Goal: Task Accomplishment & Management: Manage account settings

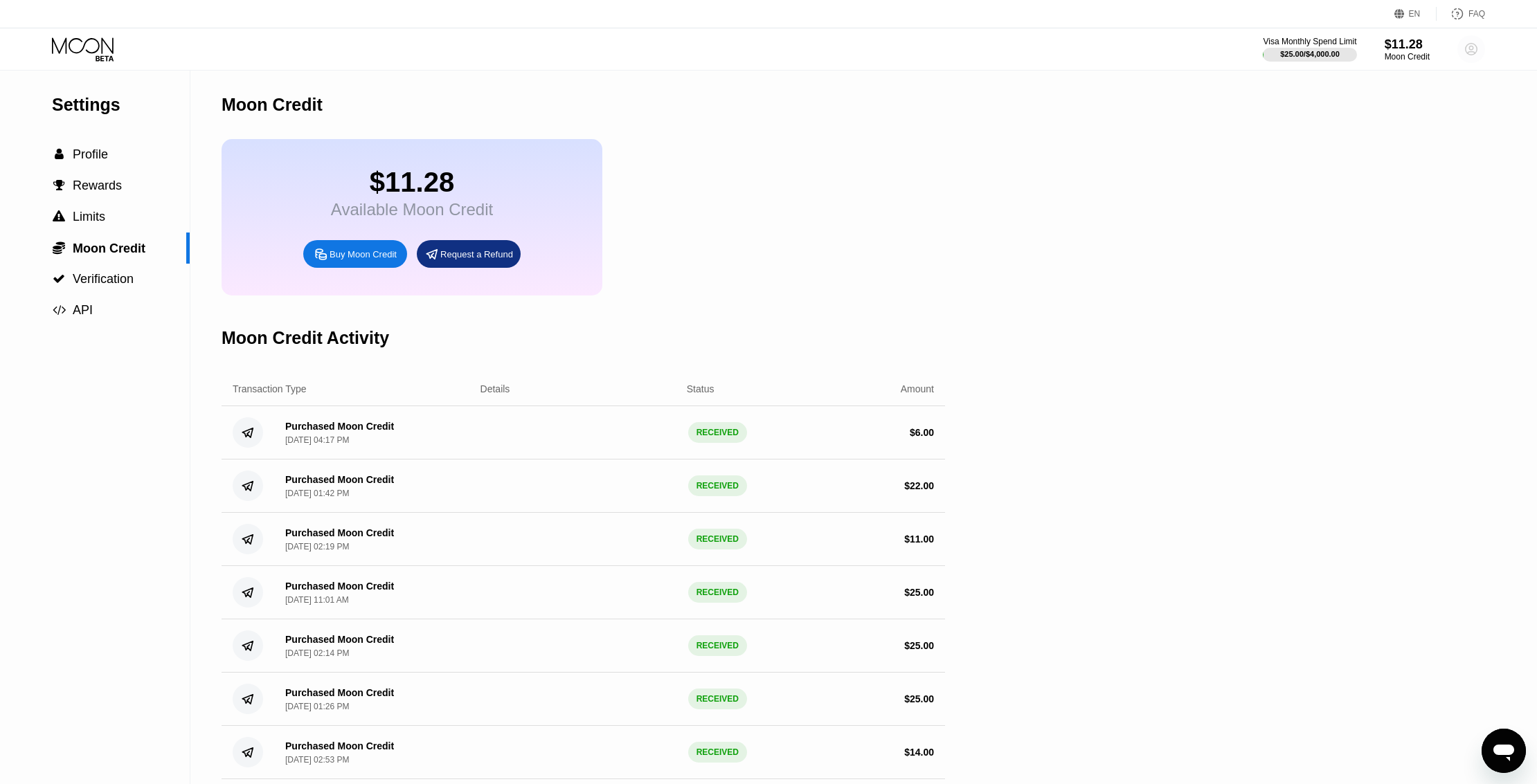
click at [1480, 50] on circle at bounding box center [1471, 49] width 28 height 28
click at [1371, 134] on div " Home" at bounding box center [1408, 142] width 132 height 17
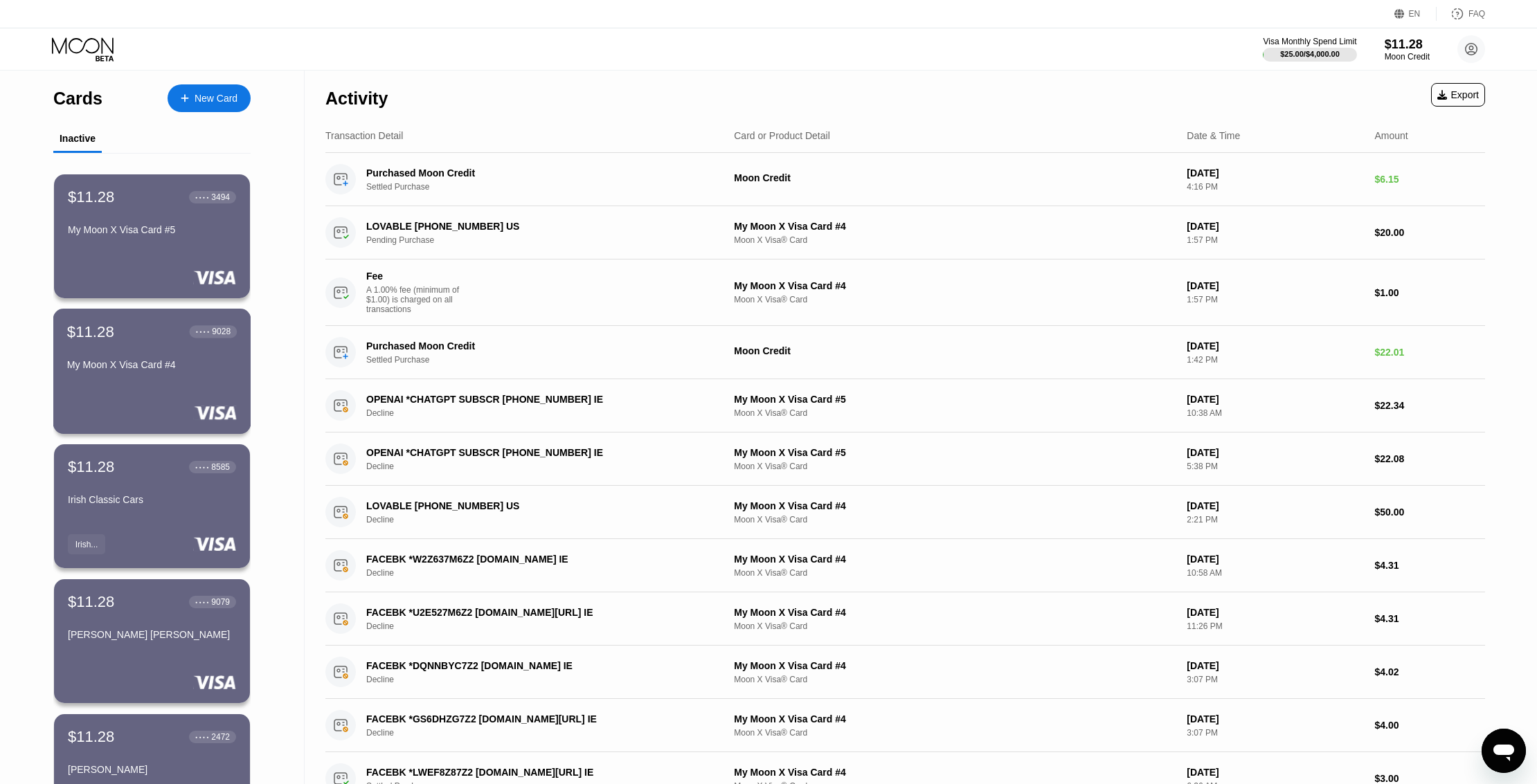
click at [166, 387] on div "$11.28 ● ● ● ● 9028 My Moon X Visa Card #4" at bounding box center [152, 371] width 198 height 125
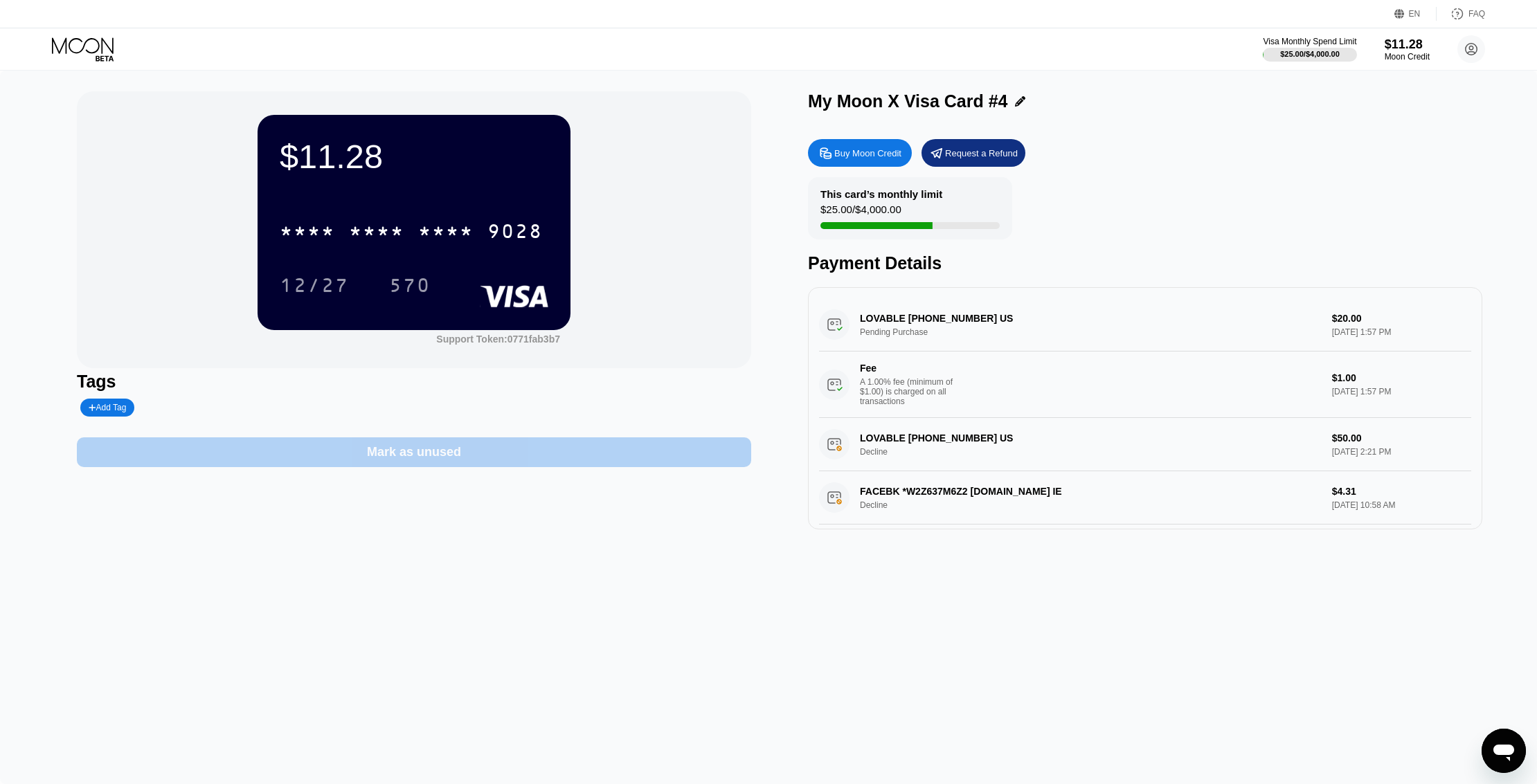
click at [371, 461] on div "Mark as unused" at bounding box center [413, 452] width 94 height 16
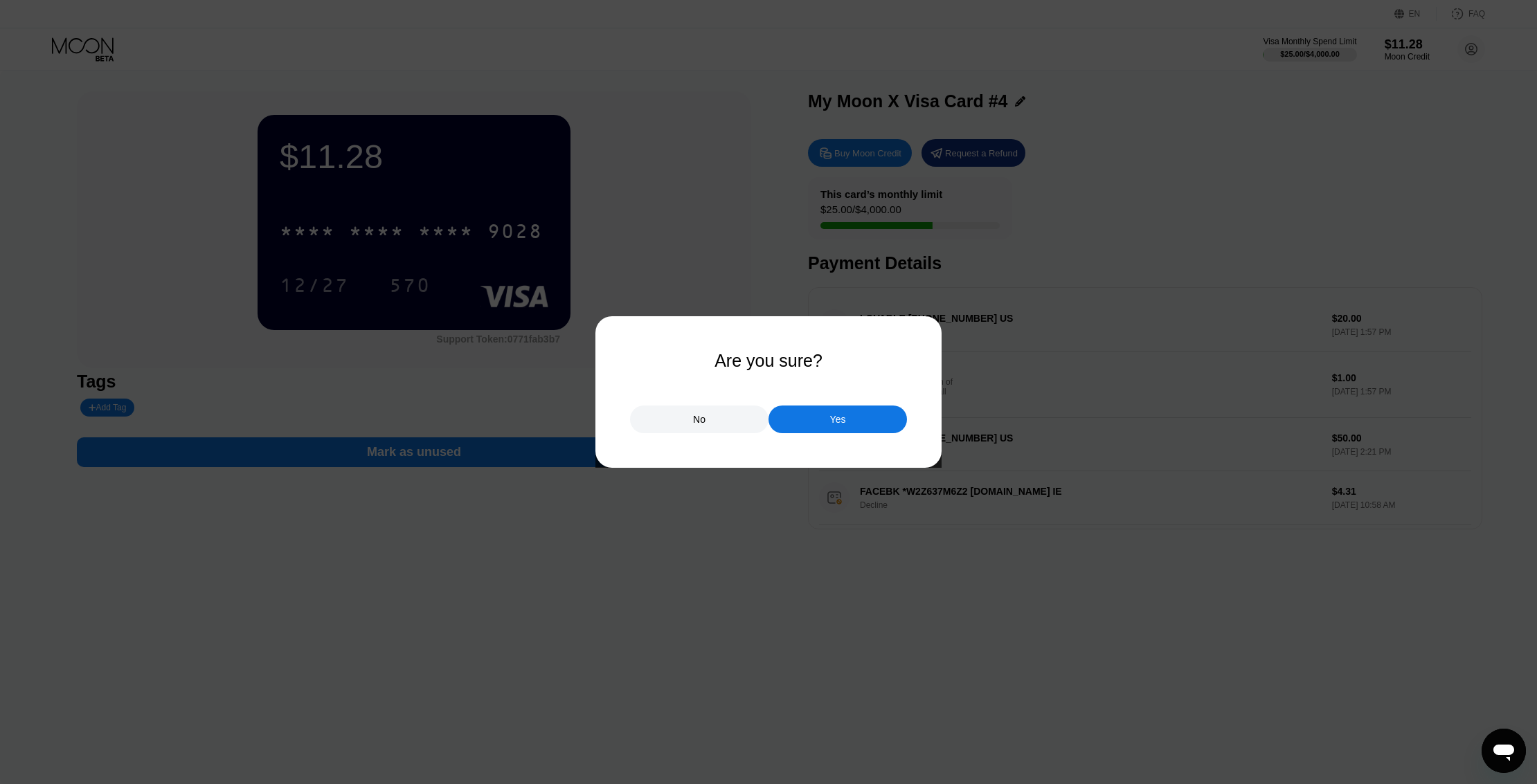
click at [833, 430] on div "Yes" at bounding box center [837, 419] width 138 height 28
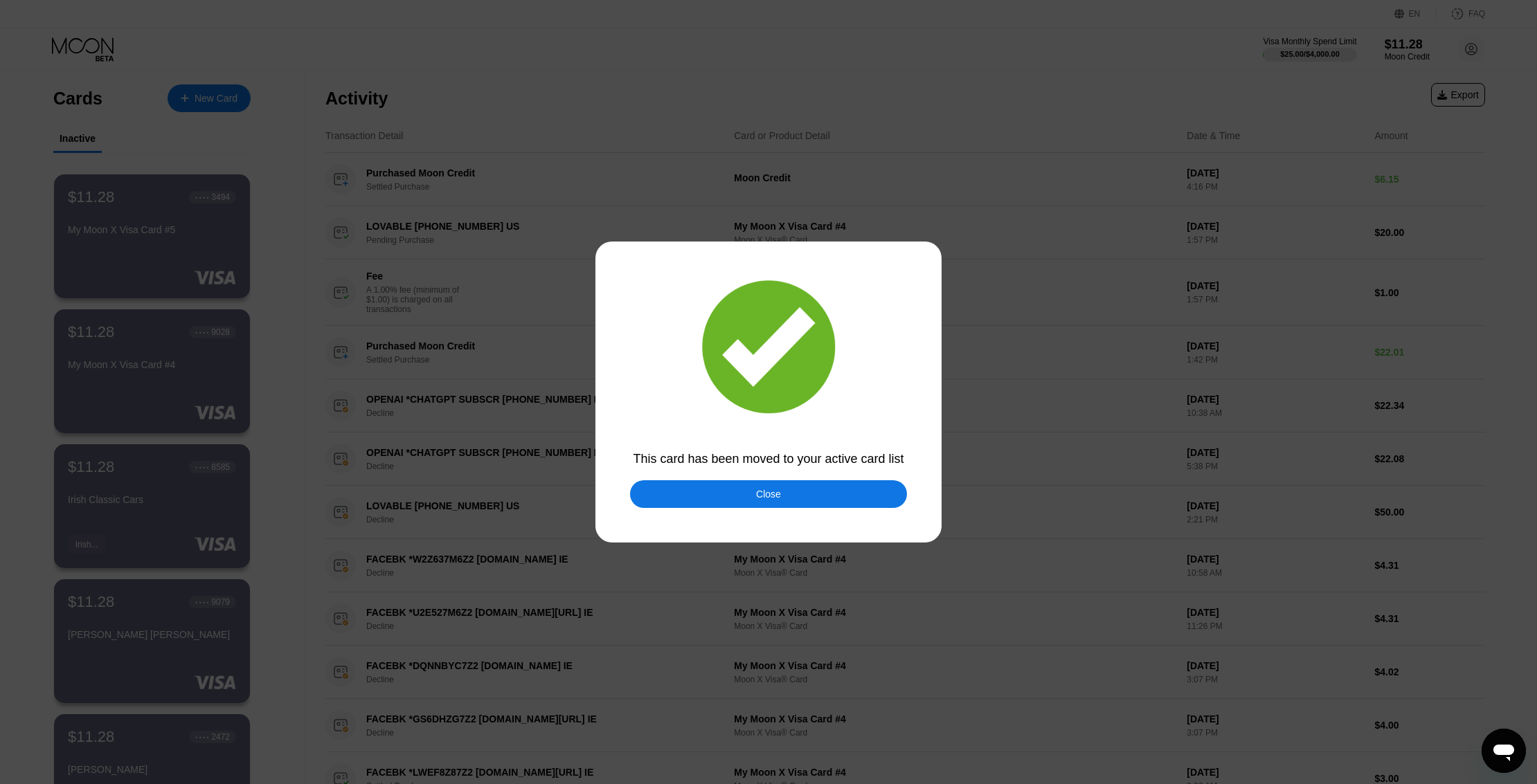
click at [756, 492] on div "Close" at bounding box center [768, 494] width 25 height 11
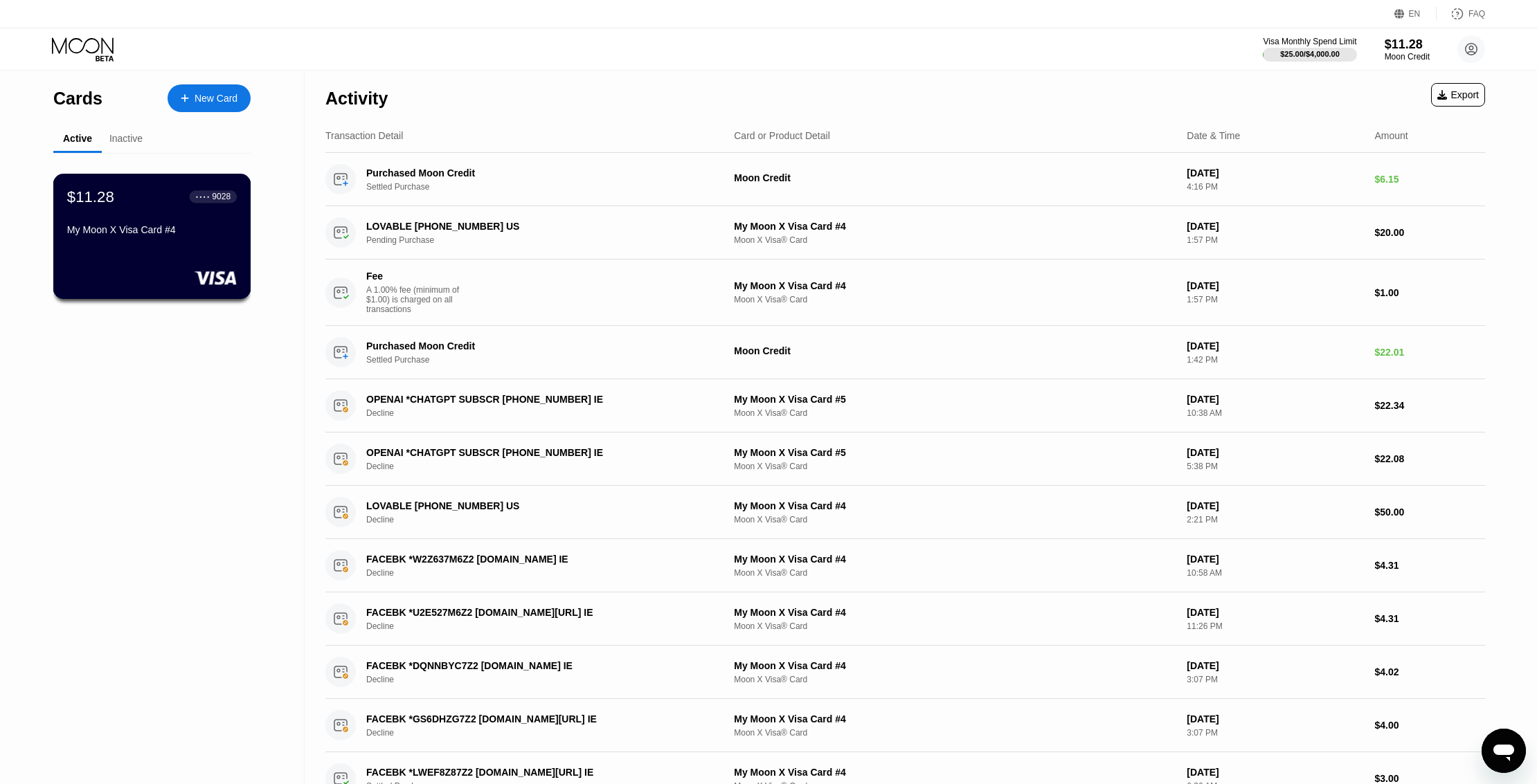
click at [134, 252] on div "$11.28 ● ● ● ● 9028 My Moon X Visa Card #4" at bounding box center [152, 237] width 198 height 125
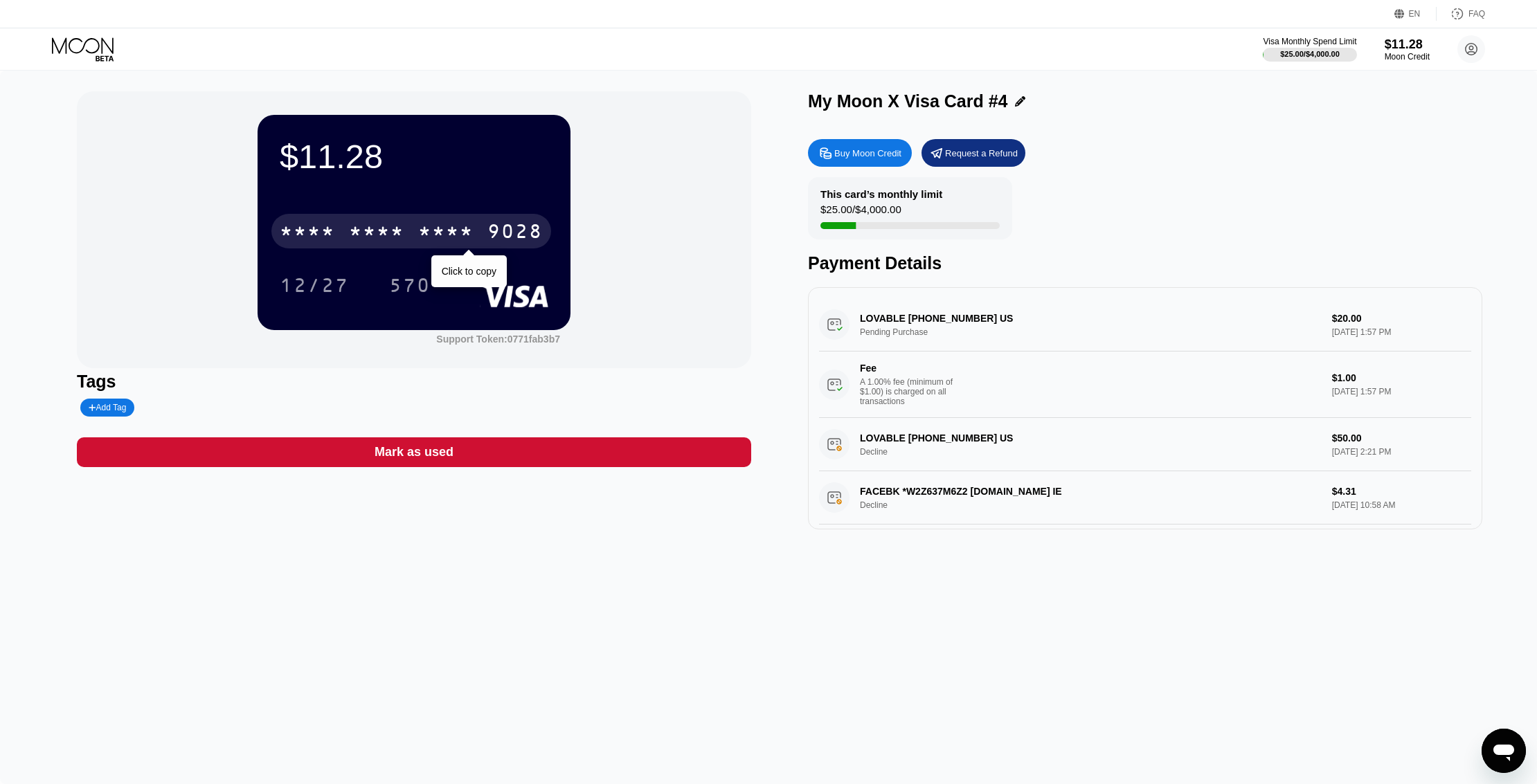
click at [465, 244] on div "* * * *" at bounding box center [446, 233] width 56 height 22
click at [377, 228] on div "6500" at bounding box center [376, 233] width 56 height 22
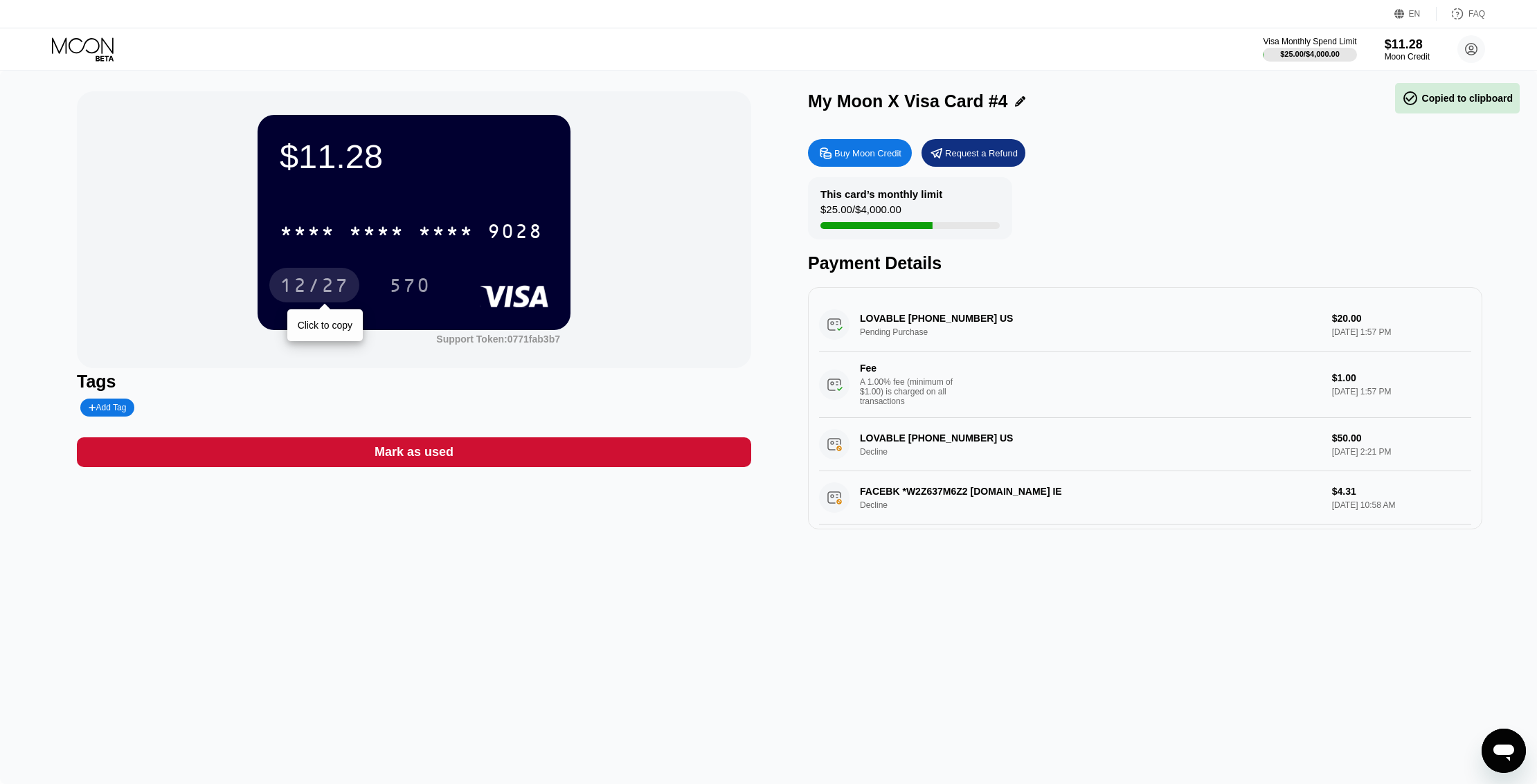
click at [315, 292] on div "12/27" at bounding box center [314, 287] width 69 height 22
click at [1411, 51] on div "$11.28" at bounding box center [1407, 44] width 47 height 15
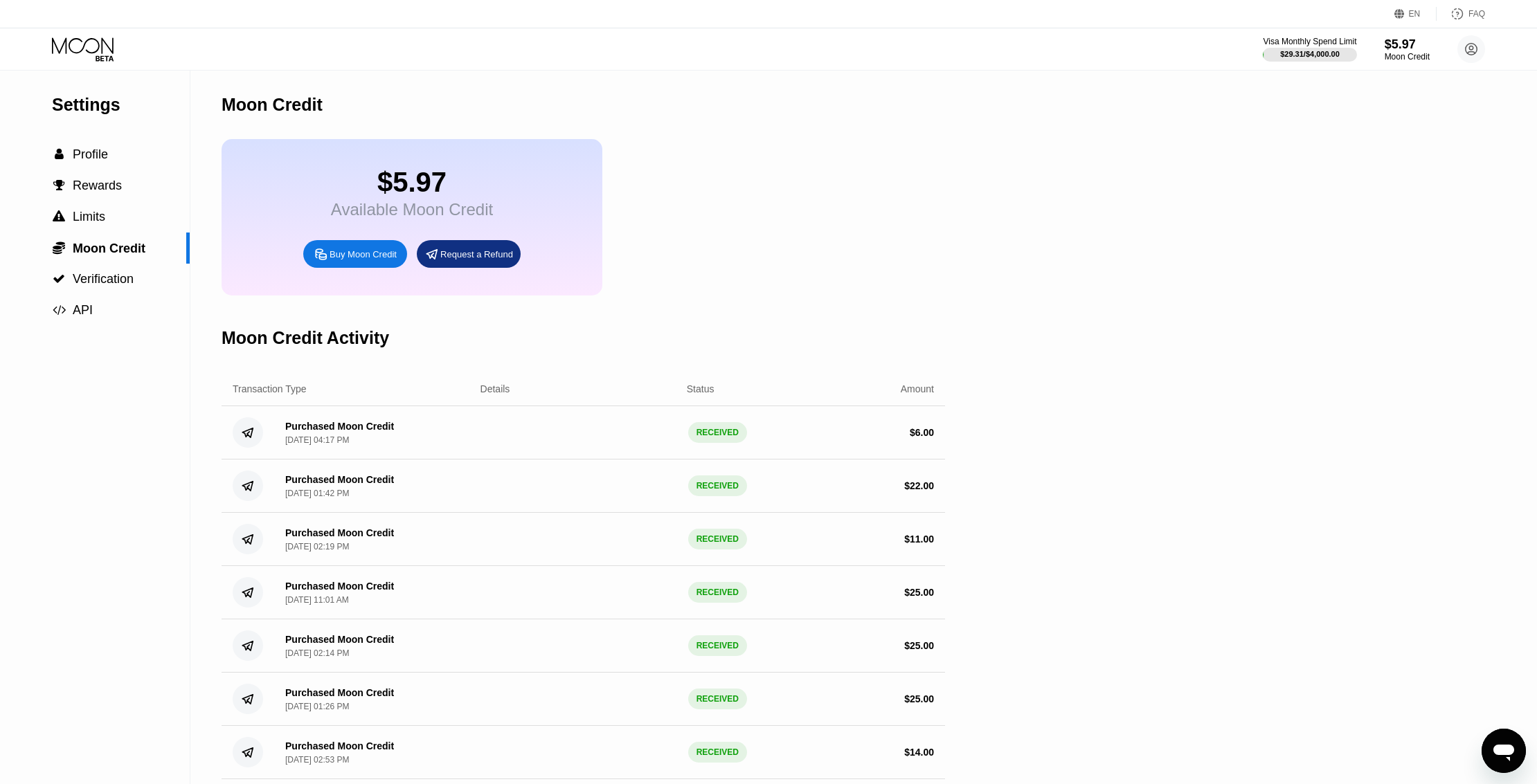
click at [1469, 49] on icon at bounding box center [1471, 49] width 8 height 8
drag, startPoint x: 1385, startPoint y: 131, endPoint x: 1351, endPoint y: 165, distance: 48.1
click at [1384, 136] on div "Home" at bounding box center [1379, 142] width 26 height 11
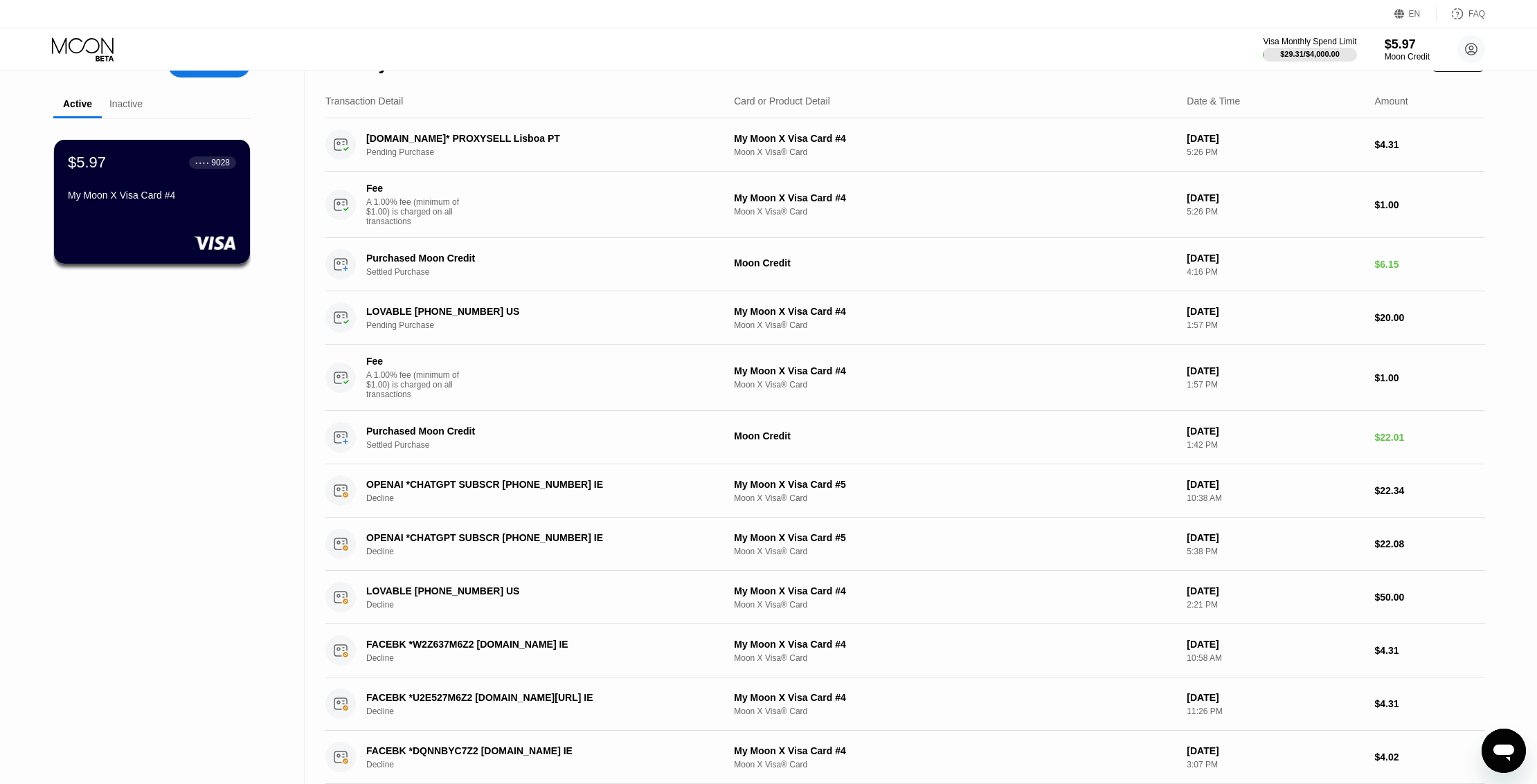
scroll to position [69, 0]
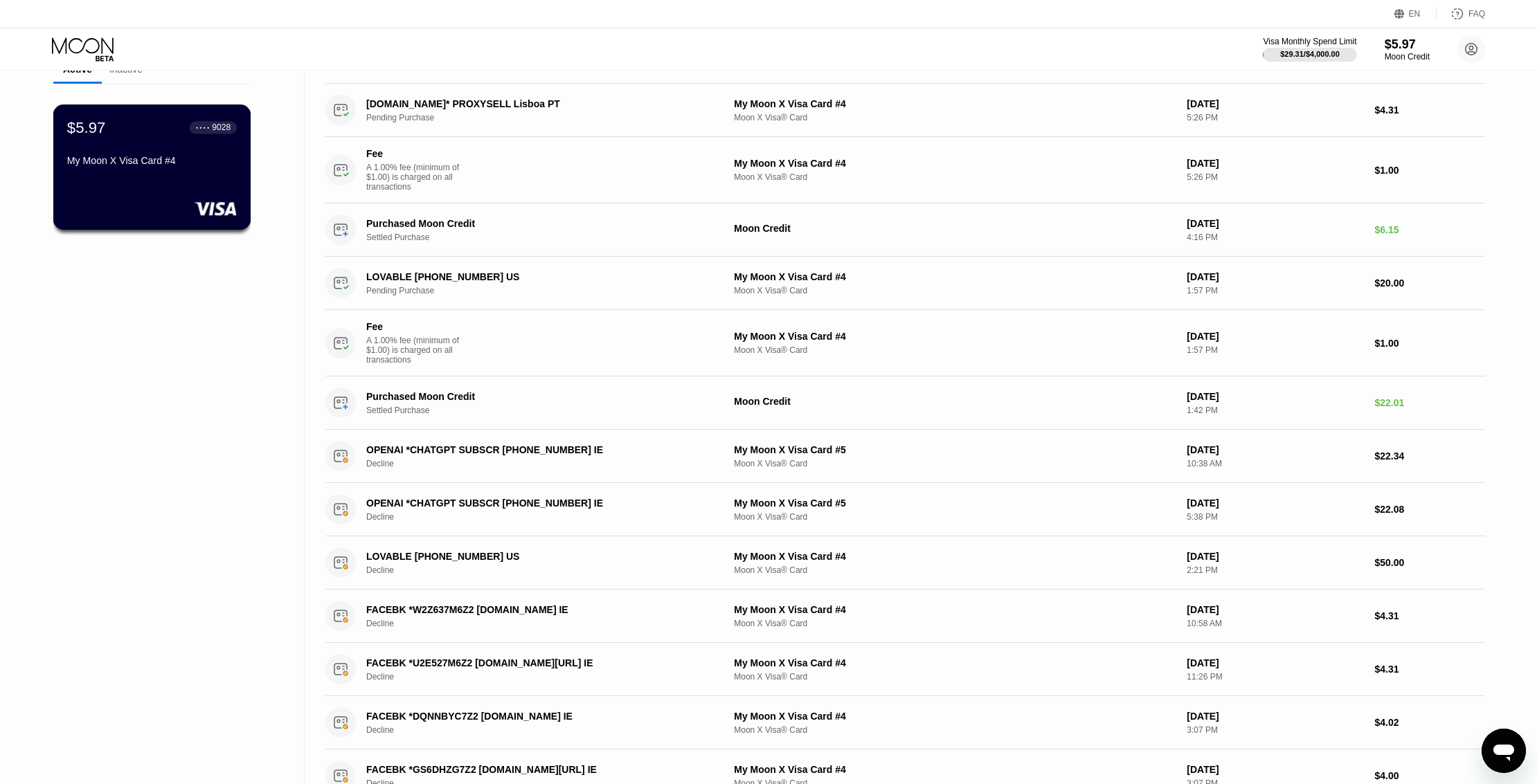
click at [153, 196] on div "$5.97 ● ● ● ● 9028 My Moon X Visa Card #4" at bounding box center [152, 167] width 198 height 125
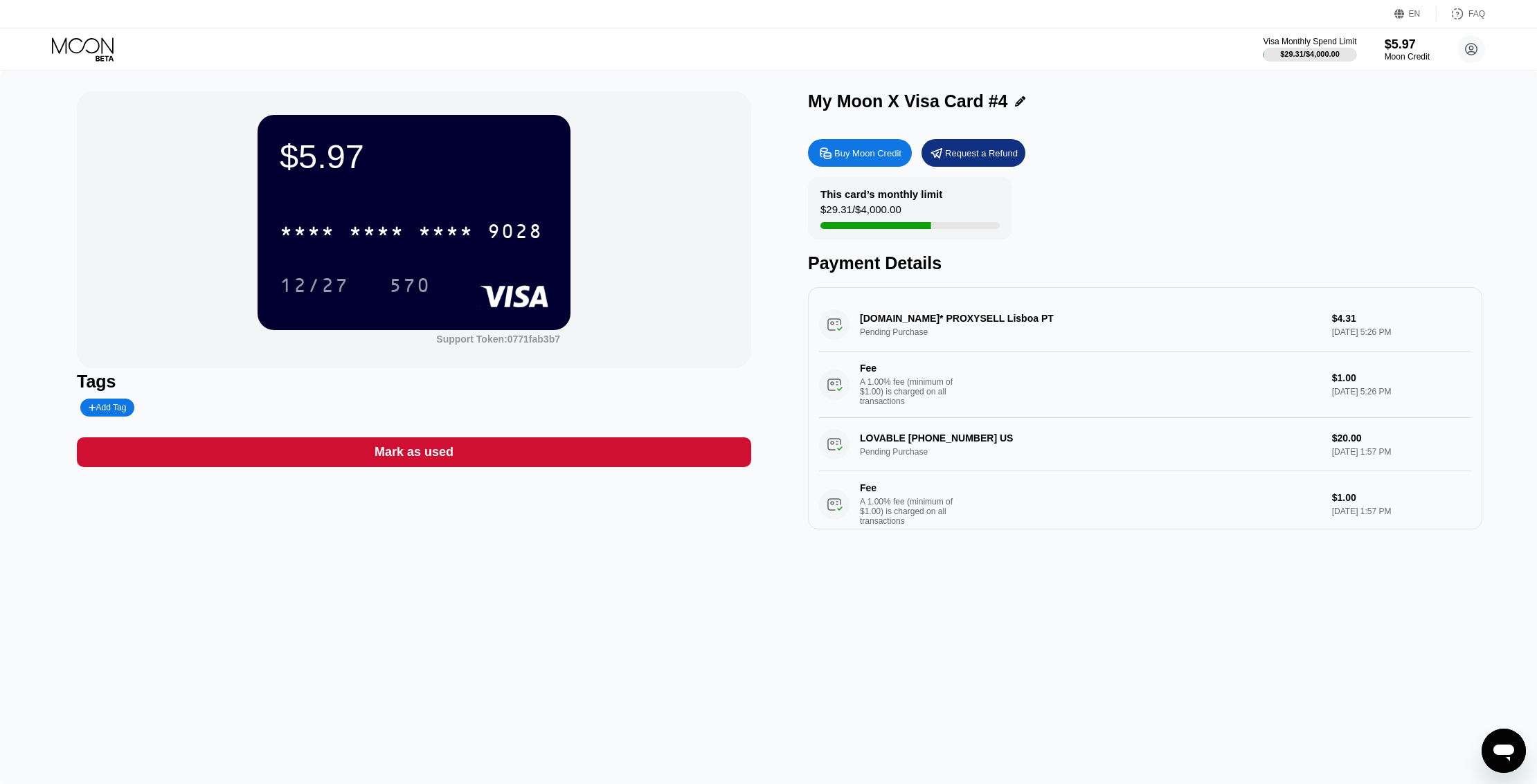
click at [452, 458] on div "Mark as used" at bounding box center [413, 452] width 674 height 30
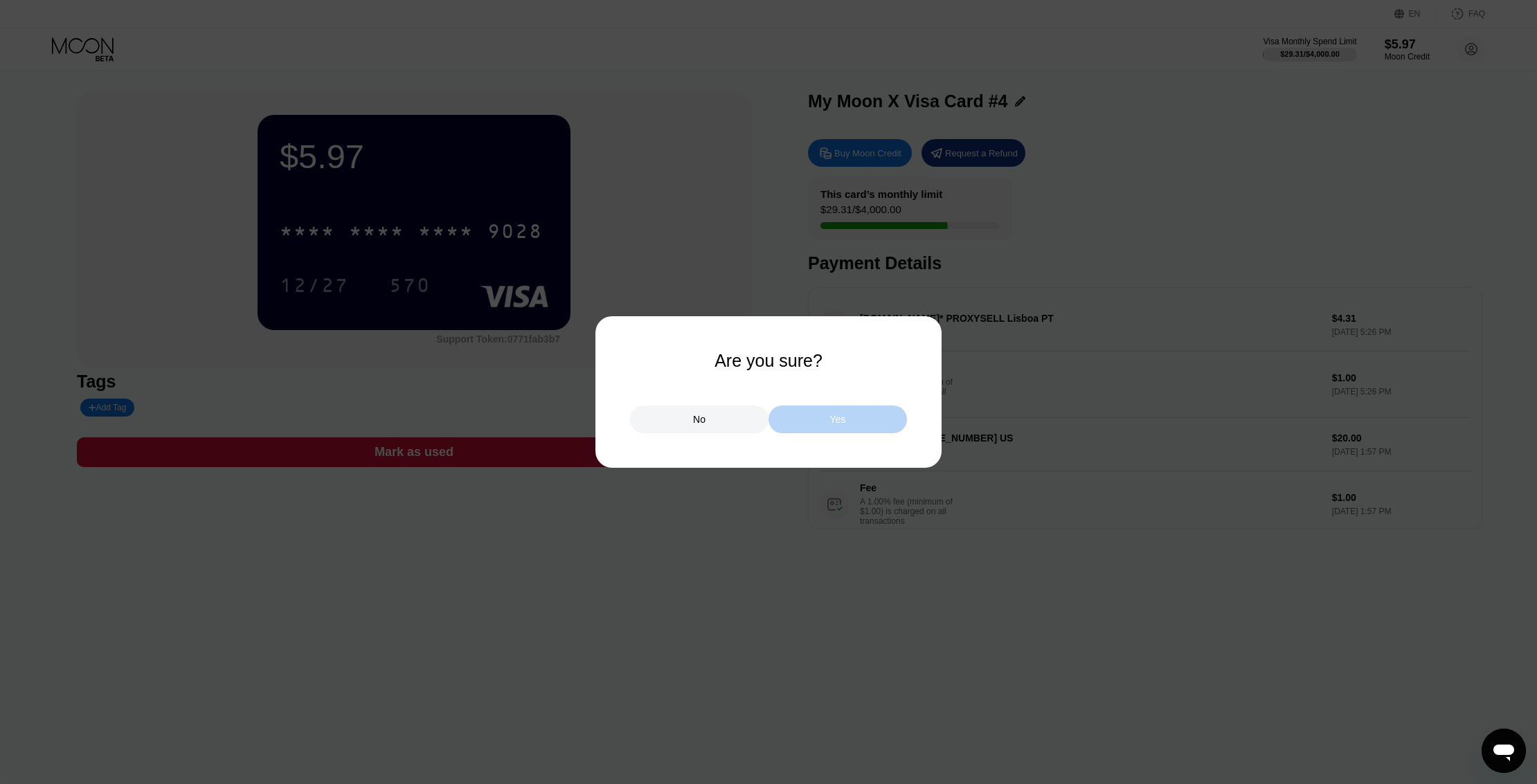
click at [861, 418] on div "Yes" at bounding box center [837, 419] width 138 height 28
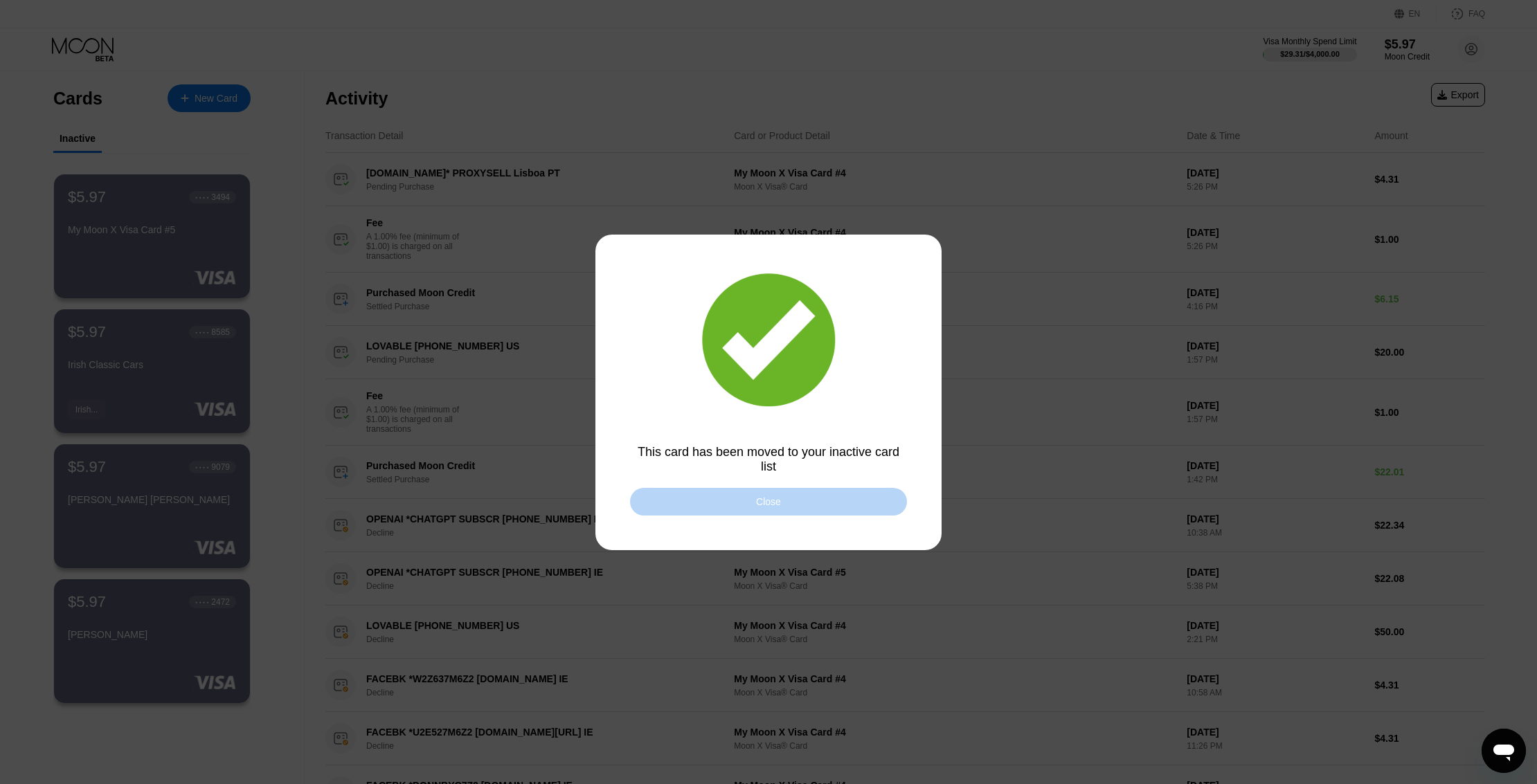
click at [843, 493] on div "Close" at bounding box center [768, 502] width 277 height 28
